Goal: Obtain resource: Download file/media

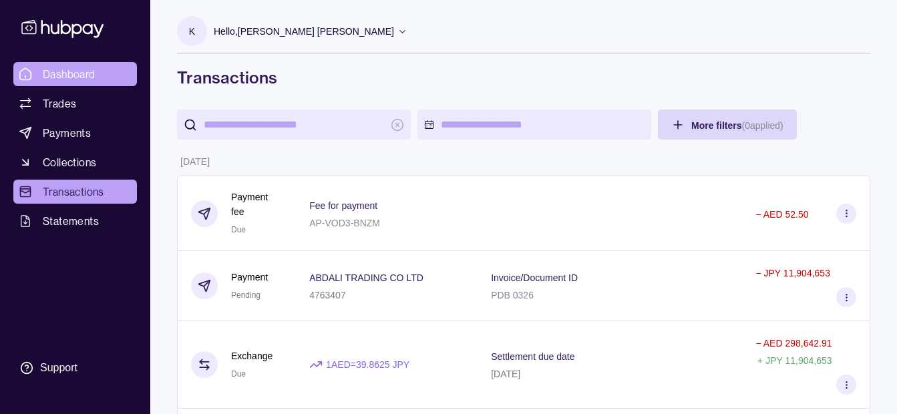
click at [59, 82] on link "Dashboard" at bounding box center [75, 74] width 124 height 24
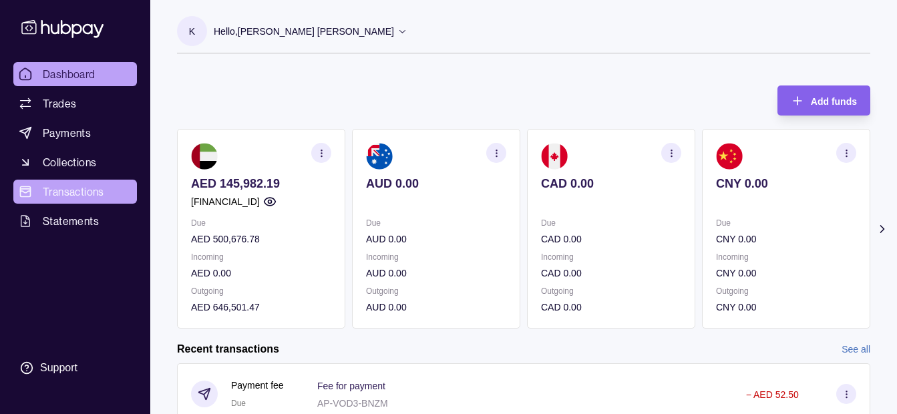
click at [74, 191] on span "Transactions" at bounding box center [73, 192] width 61 height 16
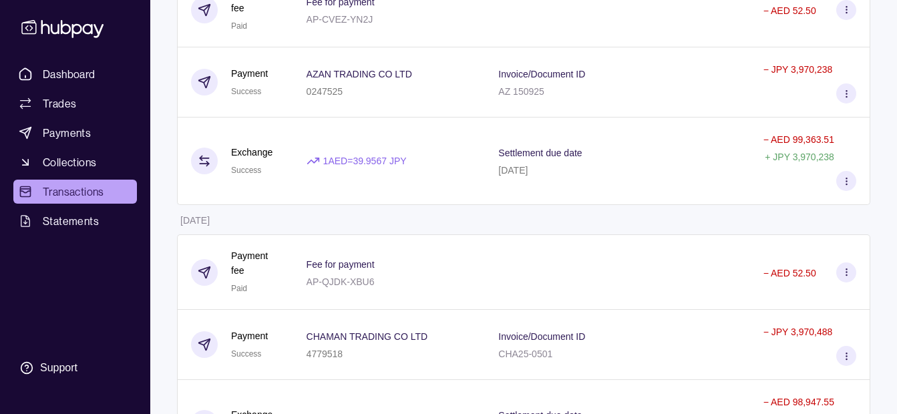
scroll to position [1282, 0]
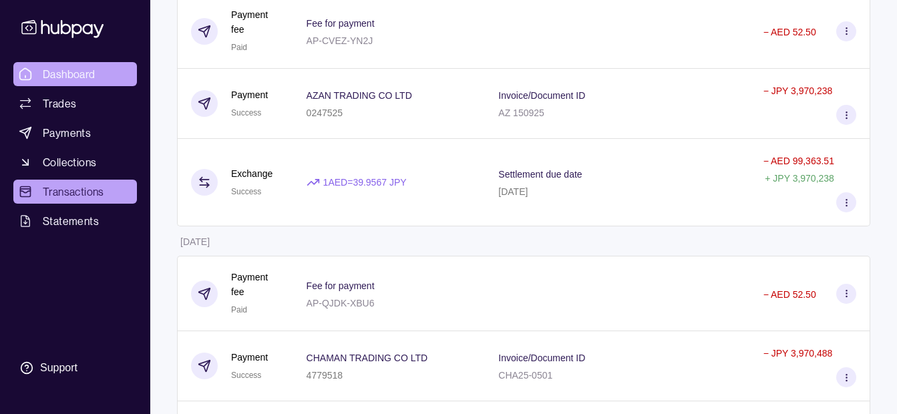
click at [77, 63] on link "Dashboard" at bounding box center [75, 74] width 124 height 24
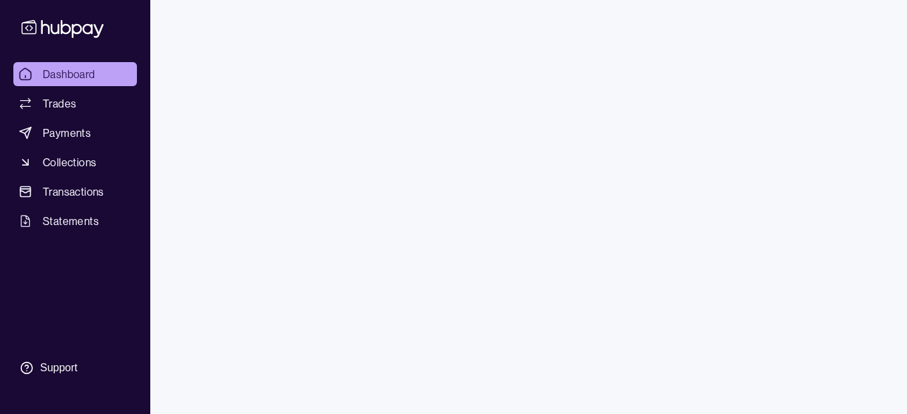
click at [104, 188] on span "Transactions" at bounding box center [73, 192] width 61 height 16
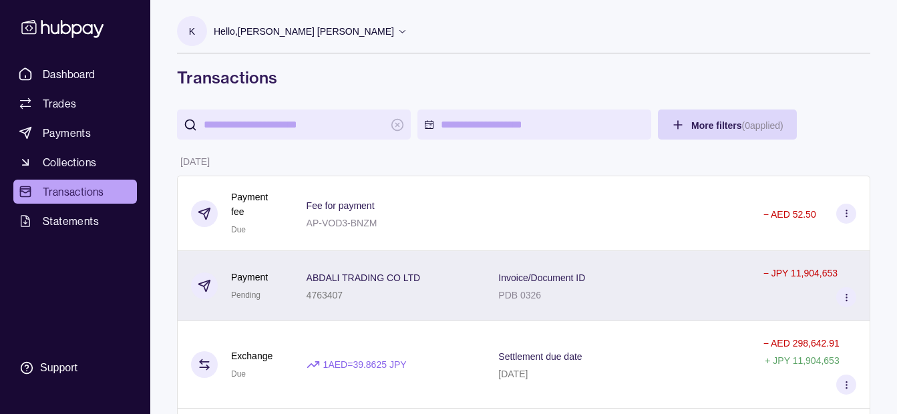
click at [400, 285] on div "ABDALI TRADING CO LTD 4763407" at bounding box center [364, 285] width 114 height 33
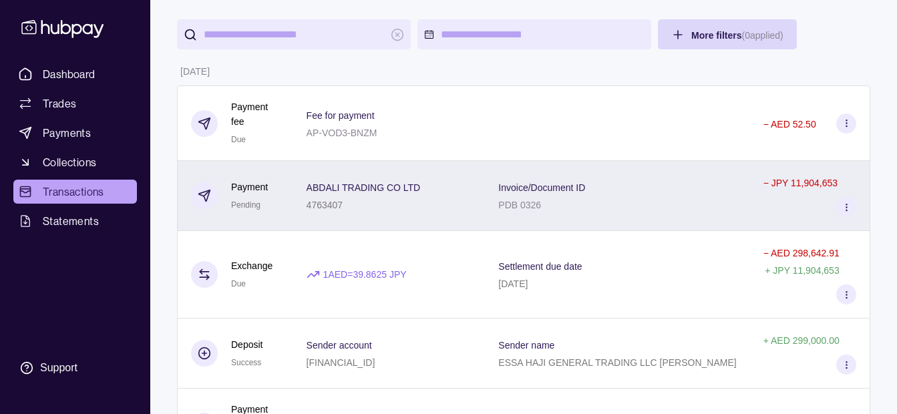
scroll to position [67, 0]
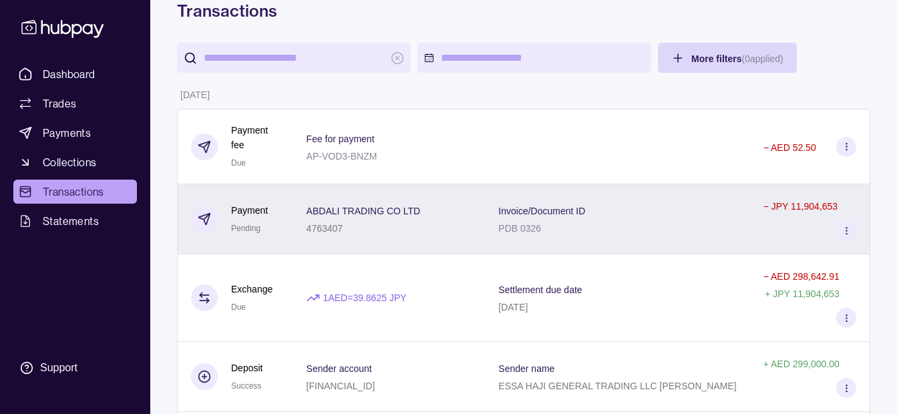
click at [433, 227] on div "ABDALI TRADING CO LTD 4763407" at bounding box center [390, 218] width 166 height 33
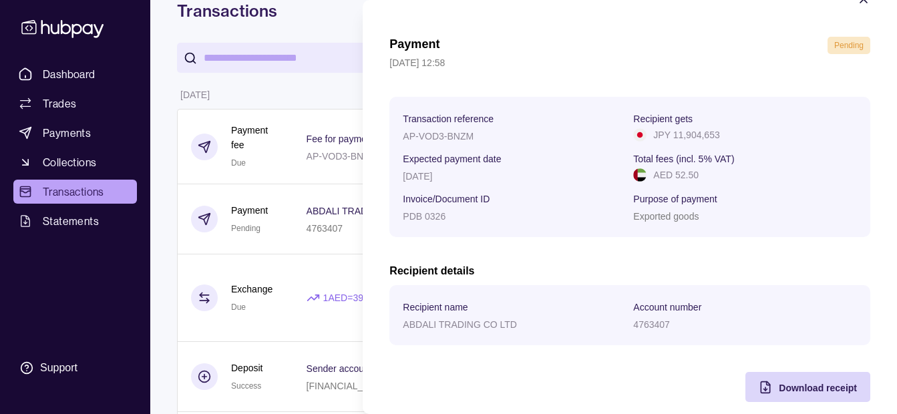
scroll to position [49, 0]
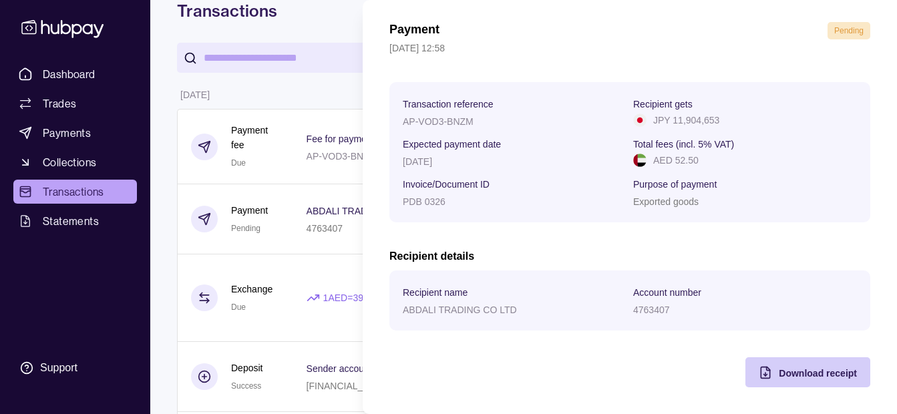
click at [817, 368] on span "Download receipt" at bounding box center [818, 373] width 78 height 11
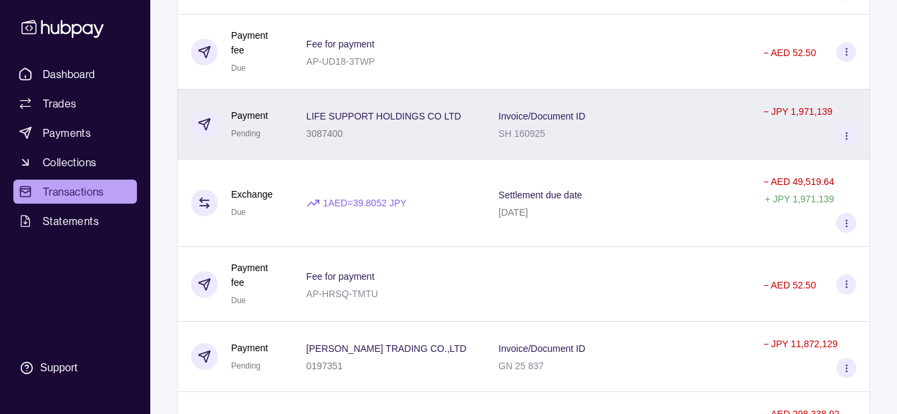
scroll to position [468, 0]
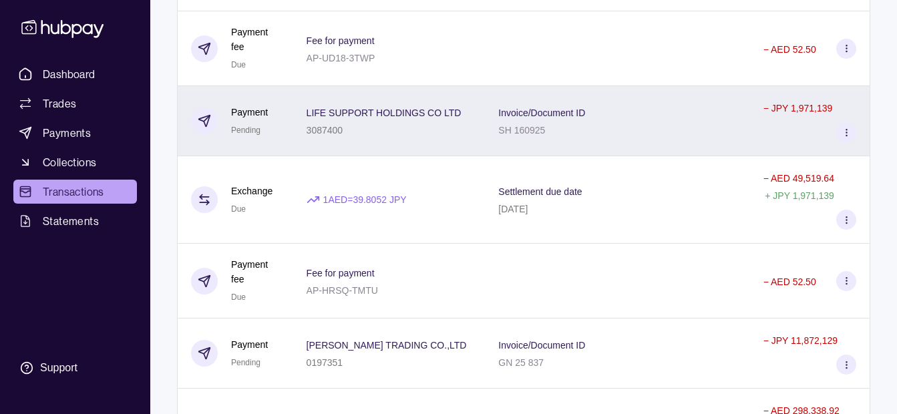
click at [433, 114] on span "LIFE SUPPORT HOLDINGS CO LTD" at bounding box center [384, 112] width 155 height 16
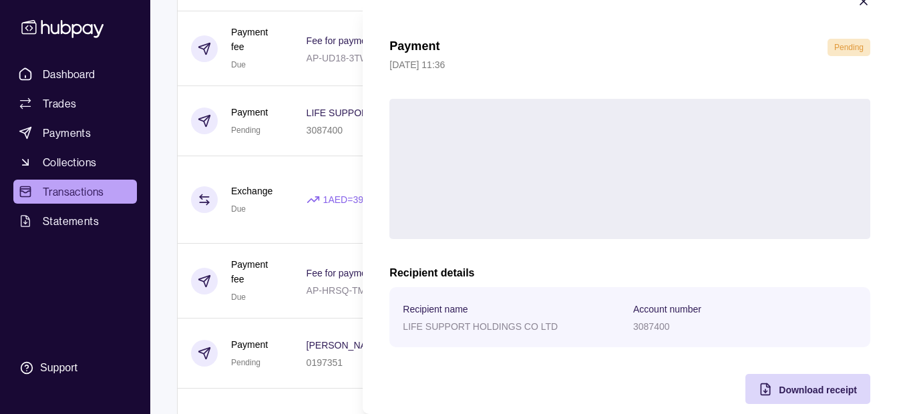
scroll to position [49, 0]
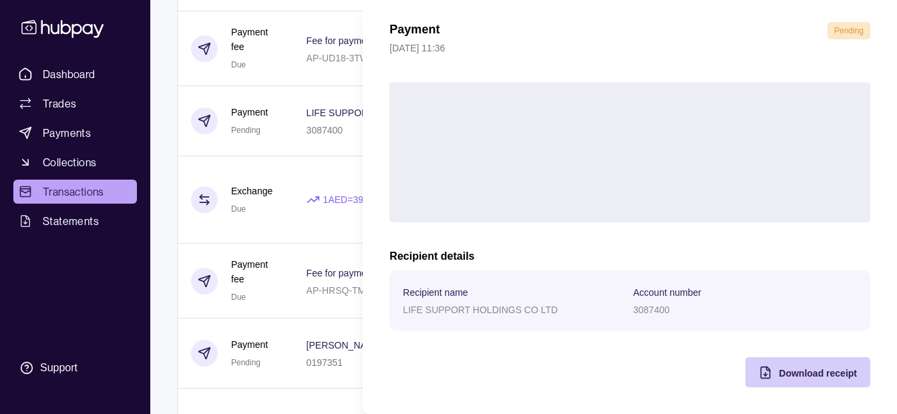
click at [811, 371] on span "Download receipt" at bounding box center [818, 373] width 78 height 11
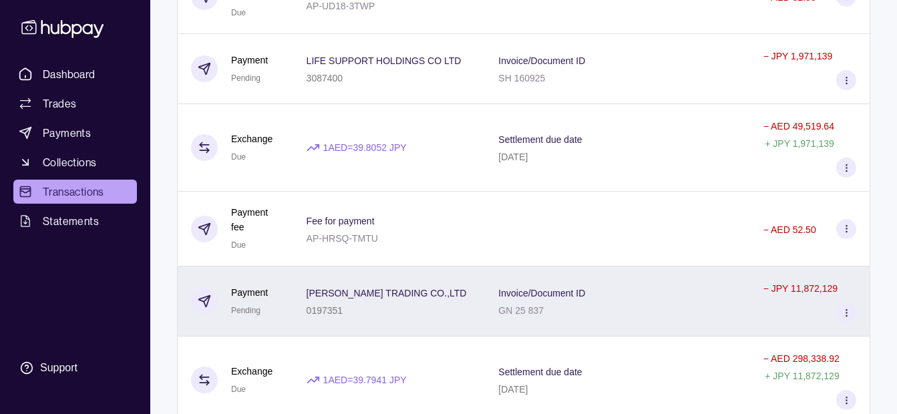
scroll to position [601, 0]
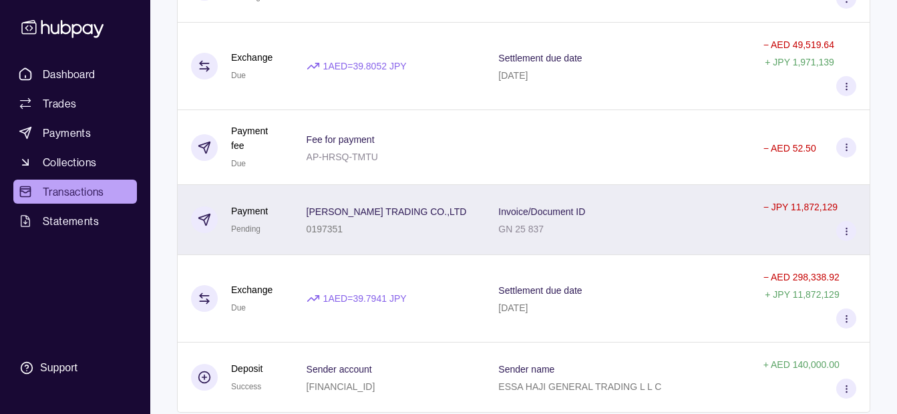
click at [472, 203] on div "[PERSON_NAME] TRADING CO.,LTD 0197351" at bounding box center [390, 219] width 166 height 33
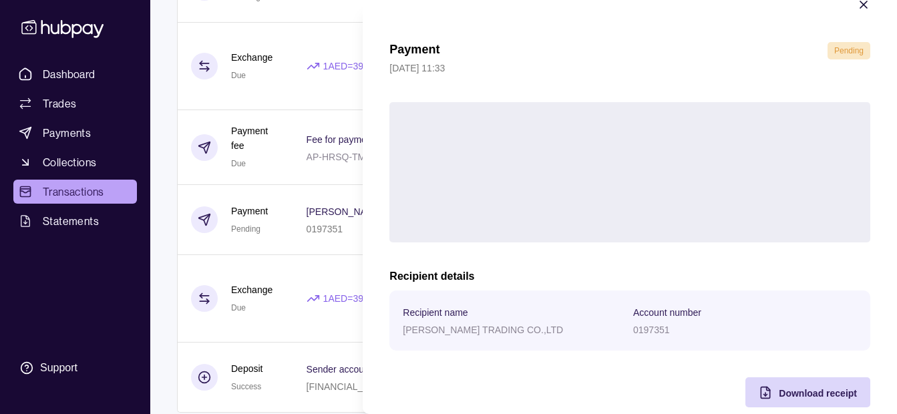
scroll to position [49, 0]
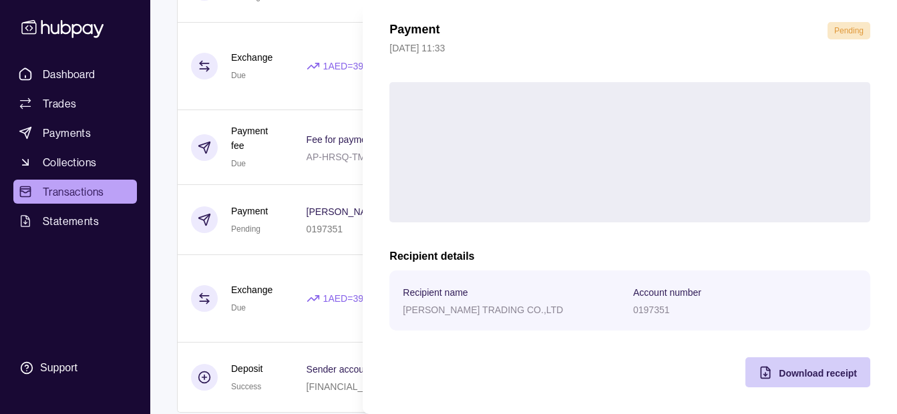
click at [799, 370] on span "Download receipt" at bounding box center [818, 373] width 78 height 11
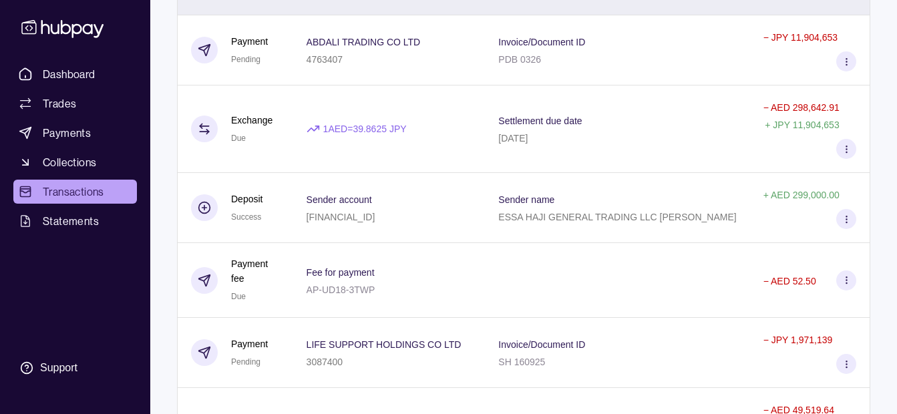
scroll to position [0, 0]
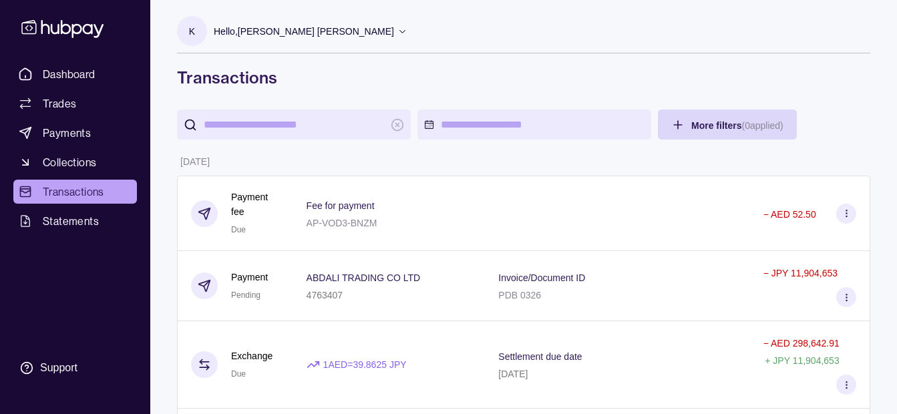
click at [309, 39] on div "Hello, [PERSON_NAME] [PERSON_NAME]" at bounding box center [311, 31] width 194 height 28
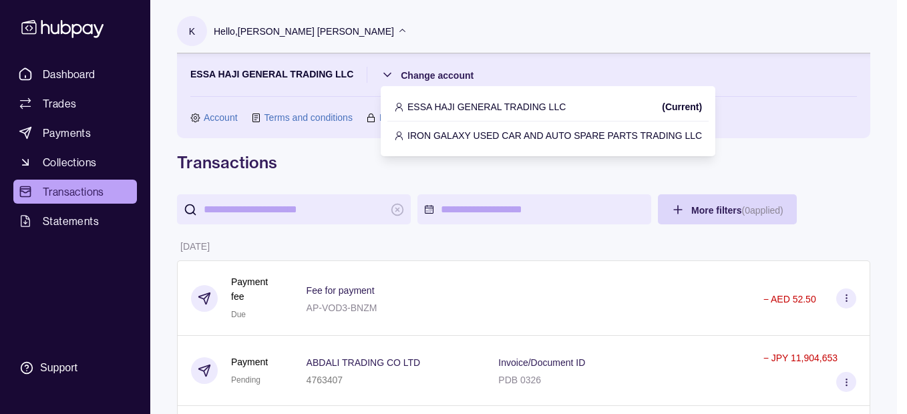
click at [462, 135] on p "IRON GALAXY USED CAR AND AUTO SPARE PARTS TRADING LLC" at bounding box center [554, 135] width 295 height 15
